Goal: Task Accomplishment & Management: Manage account settings

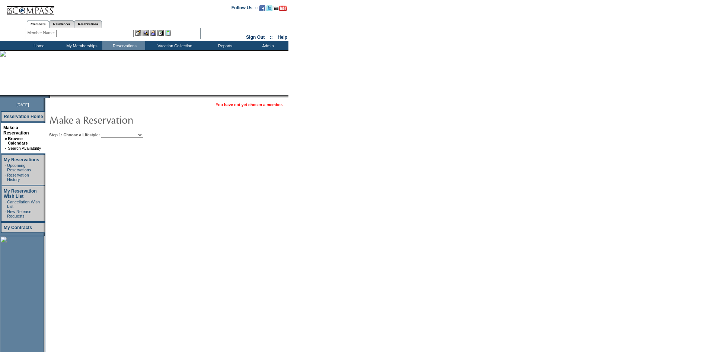
click at [139, 136] on select "Beach Leisure Metropolitan Mountain OIAL for Adventure OIAL for Couples OIAL fo…" at bounding box center [122, 135] width 42 height 6
click at [113, 132] on select "Beach Leisure Metropolitan Mountain OIAL for Adventure OIAL for Couples OIAL fo…" at bounding box center [122, 135] width 42 height 6
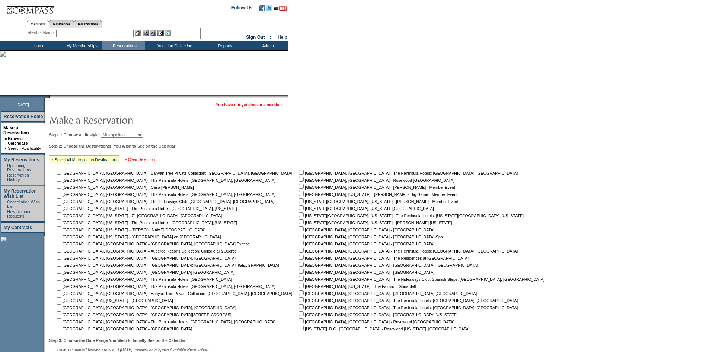
drag, startPoint x: 155, startPoint y: 168, endPoint x: 152, endPoint y: 161, distance: 7.7
click at [155, 166] on td "You have not yet chosen a member. Step 1: Choose a Lifestyle: Beach Leisure Met…" at bounding box center [298, 235] width 506 height 275
click at [140, 137] on select "Beach Leisure Metropolitan Mountain OIAL for Adventure OIAL for Couples OIAL fo…" at bounding box center [122, 135] width 42 height 6
select select "Leisure"
click at [113, 132] on select "Beach Leisure Metropolitan Mountain OIAL for Adventure OIAL for Couples OIAL fo…" at bounding box center [122, 135] width 42 height 6
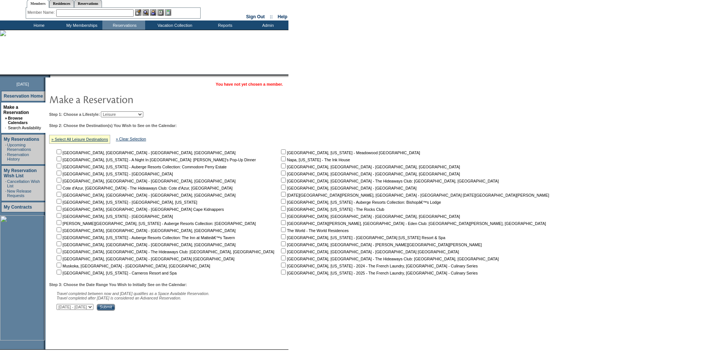
scroll to position [37, 0]
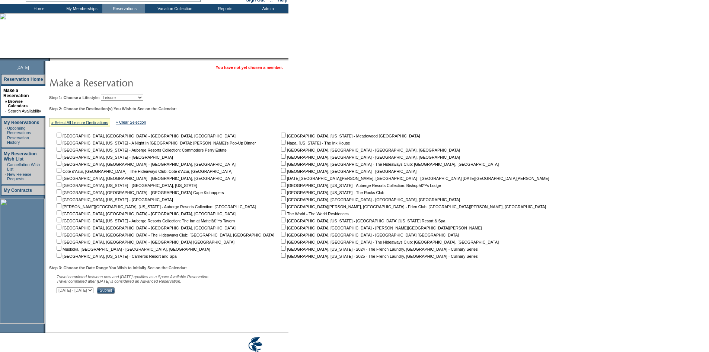
click at [281, 229] on input "checkbox" at bounding box center [283, 226] width 5 height 5
checkbox input "true"
click at [93, 293] on select "October 1, 2025 - November 15, 2025 November 16, 2025 - December 30, 2025 Decem…" at bounding box center [75, 290] width 37 height 6
select select "5/15/2026|6/28/2026"
click at [61, 290] on select "October 1, 2025 - November 15, 2025 November 16, 2025 - December 30, 2025 Decem…" at bounding box center [75, 290] width 37 height 6
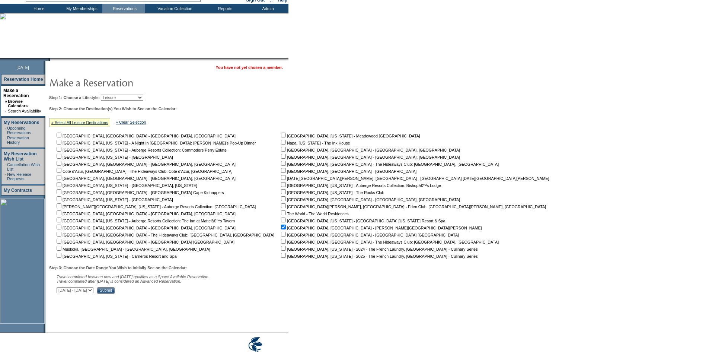
click at [98, 177] on td "Amalfi Coast, Italy - Amalfi Coast, Italy Augusta, Georgia - A Night In Augusta…" at bounding box center [167, 194] width 224 height 127
click at [115, 291] on input "Submit" at bounding box center [106, 290] width 18 height 7
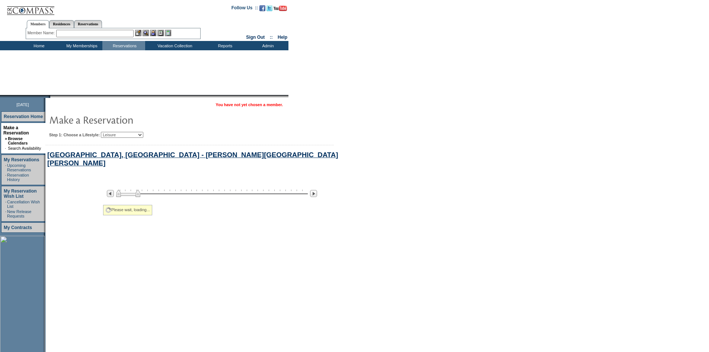
select select "Leisure"
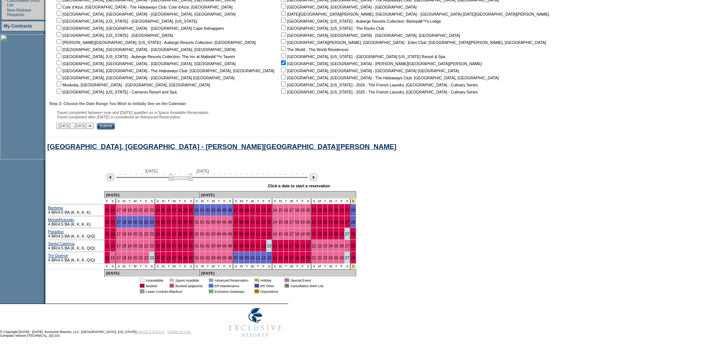
scroll to position [210, 0]
click at [172, 175] on img at bounding box center [180, 176] width 24 height 7
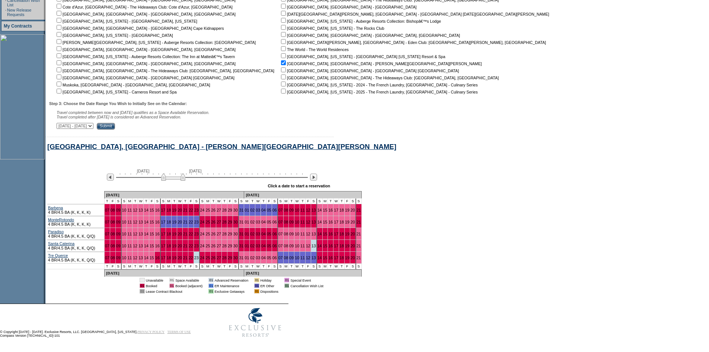
drag, startPoint x: 172, startPoint y: 175, endPoint x: 166, endPoint y: 177, distance: 6.1
click at [166, 177] on img at bounding box center [173, 176] width 24 height 7
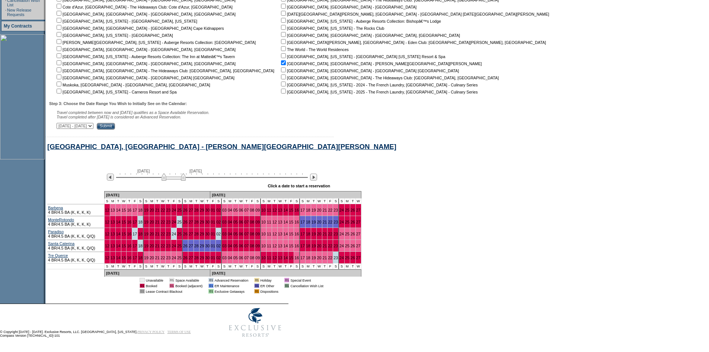
drag, startPoint x: 166, startPoint y: 177, endPoint x: 170, endPoint y: 176, distance: 3.7
click at [170, 176] on img at bounding box center [173, 176] width 24 height 7
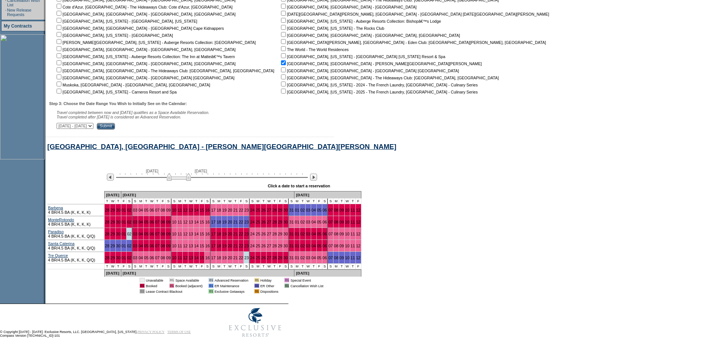
click at [173, 176] on img at bounding box center [179, 176] width 24 height 7
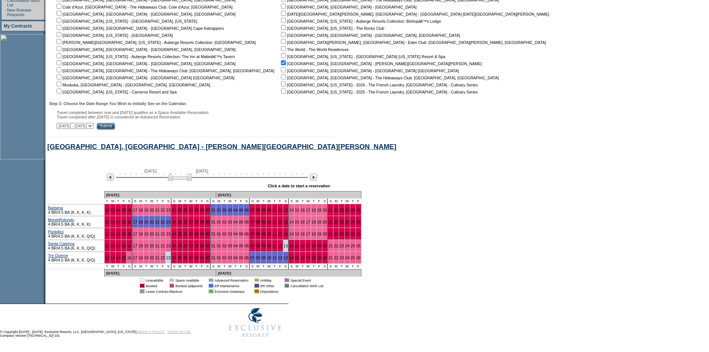
click at [176, 175] on img at bounding box center [180, 176] width 24 height 7
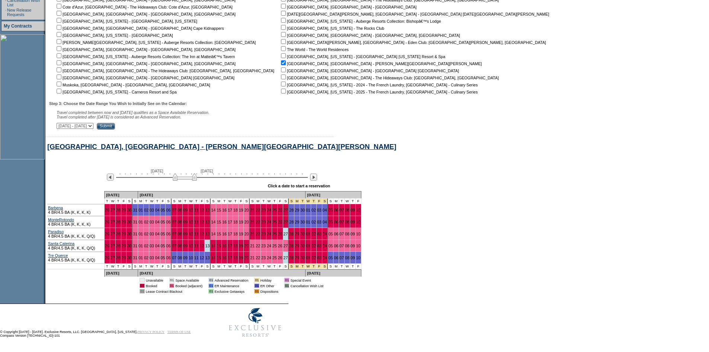
click at [178, 175] on img at bounding box center [185, 176] width 24 height 7
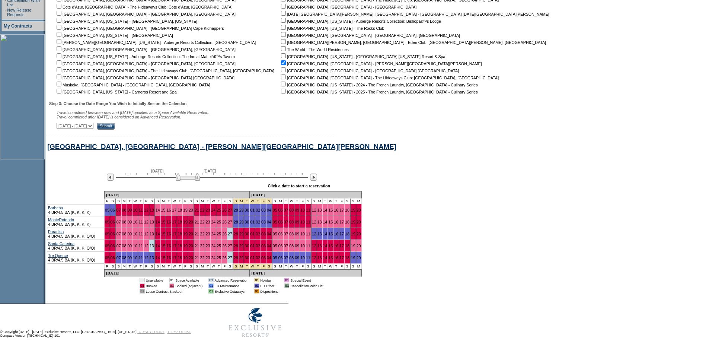
drag, startPoint x: 178, startPoint y: 175, endPoint x: 183, endPoint y: 175, distance: 5.2
click at [183, 175] on img at bounding box center [188, 176] width 24 height 7
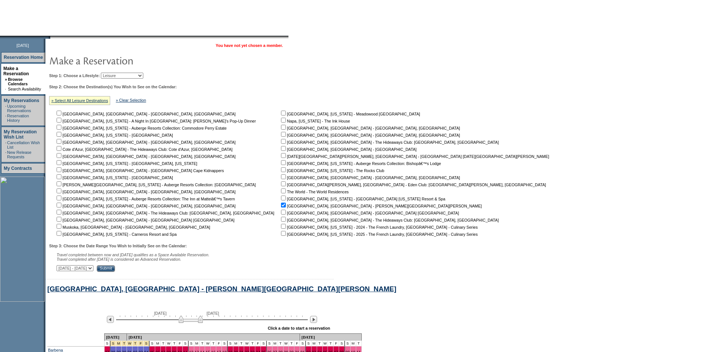
scroll to position [0, 0]
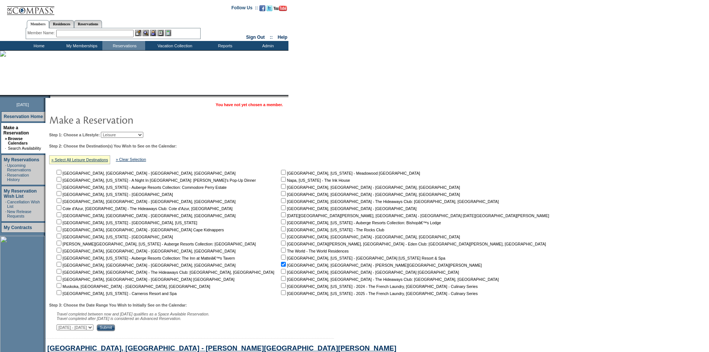
click at [41, 15] on img at bounding box center [30, 7] width 48 height 15
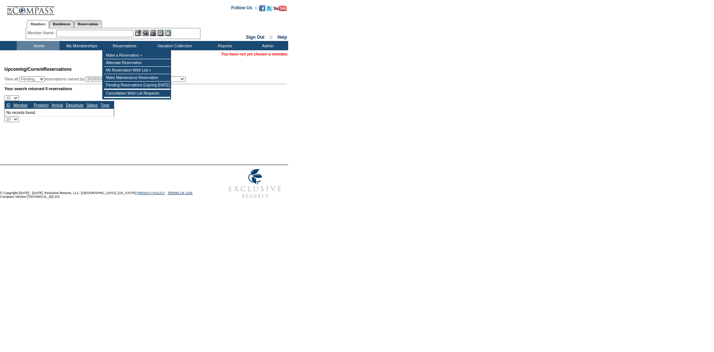
click at [102, 36] on input "text" at bounding box center [94, 33] width 77 height 7
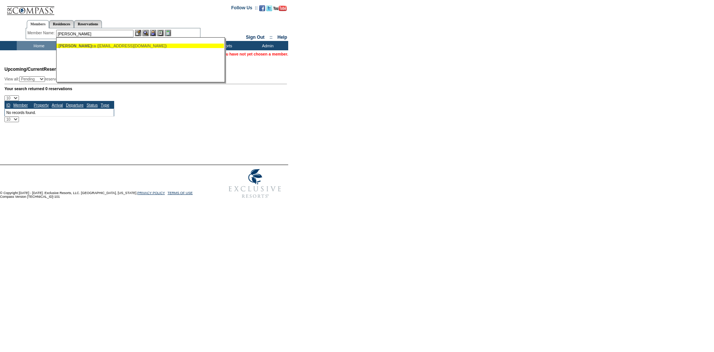
click at [143, 46] on div "Trevino, Blan ca (btrevino@softtek.com)" at bounding box center [140, 46] width 164 height 4
type input "Trevino, Blanca (btrevino@softtek.com)"
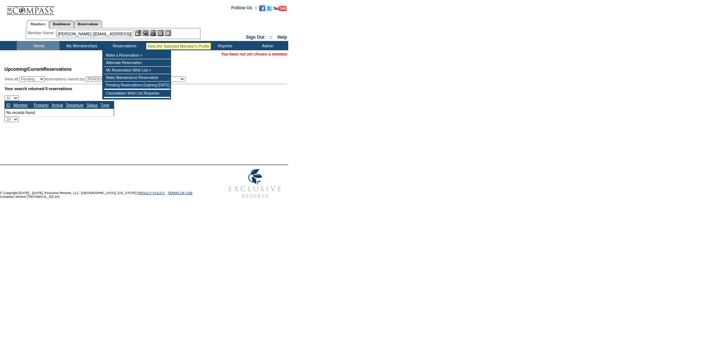
click at [147, 33] on img at bounding box center [145, 33] width 6 height 6
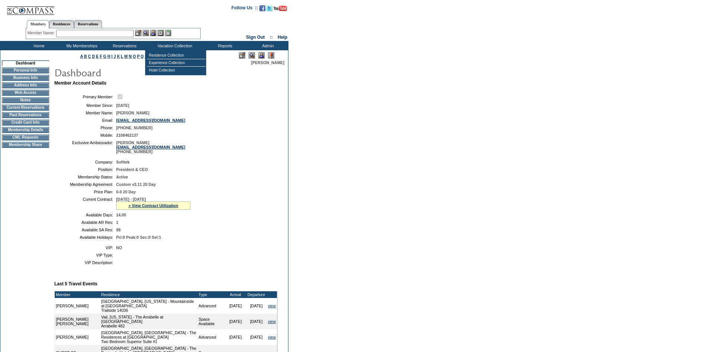
click at [259, 55] on img at bounding box center [261, 55] width 6 height 6
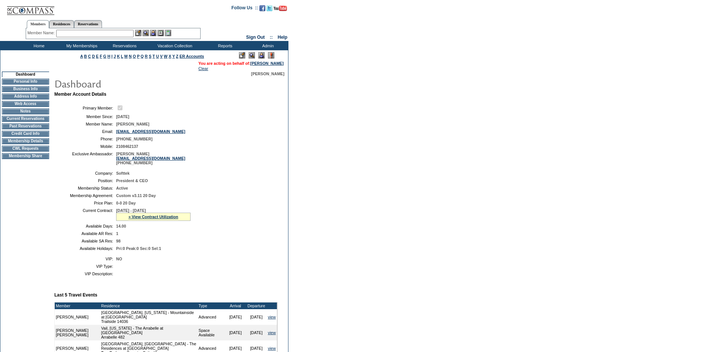
click at [29, 144] on td "Membership Details" at bounding box center [25, 141] width 47 height 6
